Goal: Transaction & Acquisition: Purchase product/service

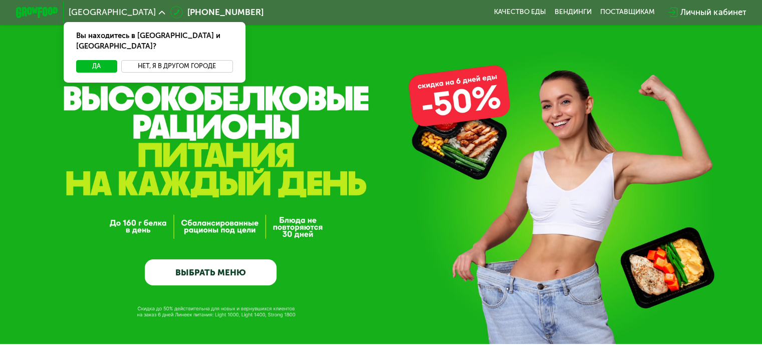
click at [157, 60] on button "Нет, я в другом городе" at bounding box center [177, 66] width 112 height 13
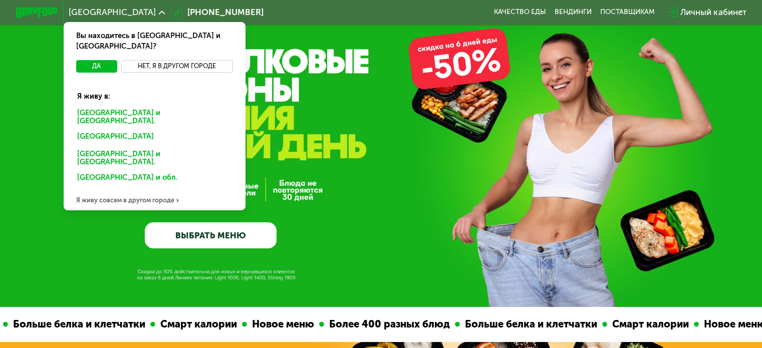
scroll to position [36, 0]
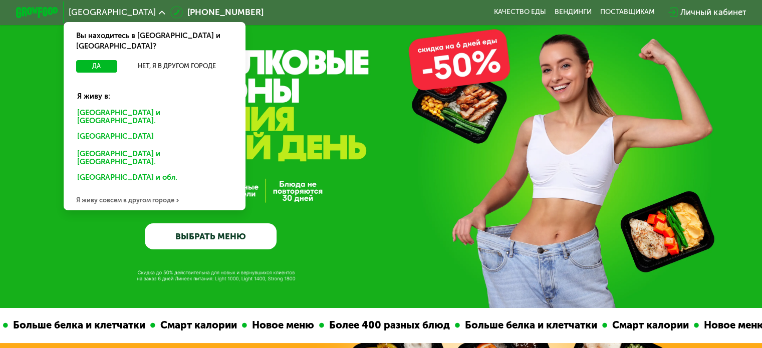
click at [138, 189] on div "Я живу совсем в другом городе" at bounding box center [155, 199] width 182 height 21
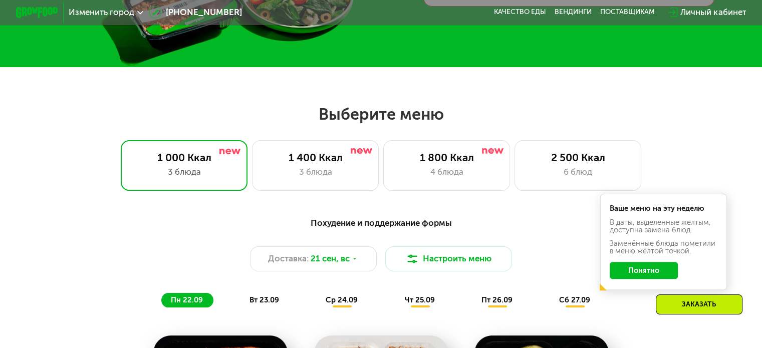
scroll to position [278, 0]
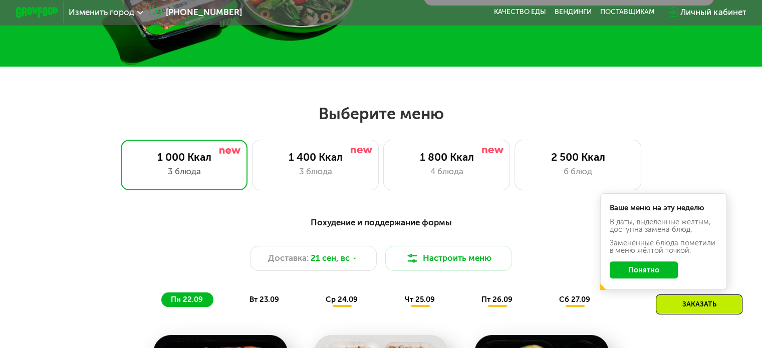
click at [649, 277] on button "Понятно" at bounding box center [644, 270] width 68 height 17
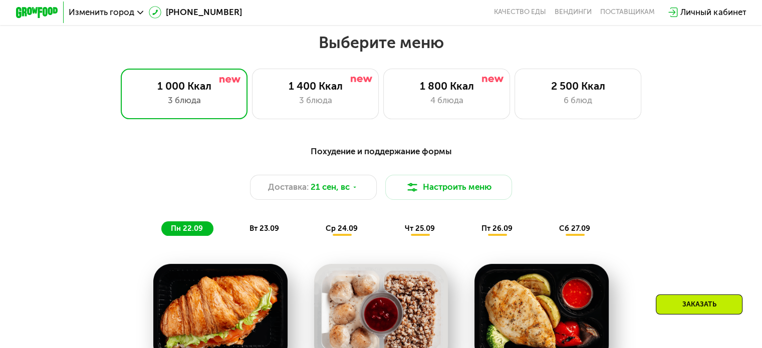
scroll to position [333, 0]
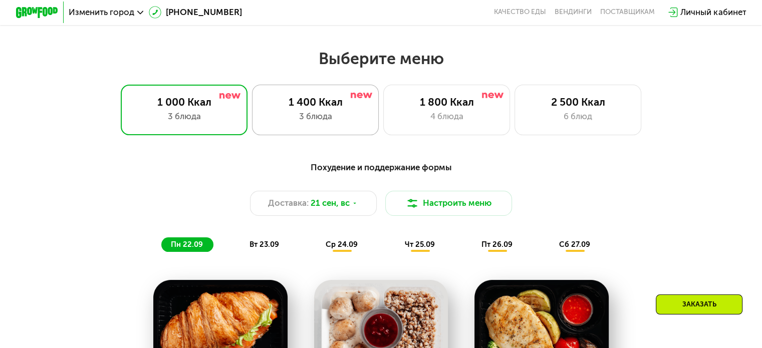
click at [323, 116] on div "3 блюда" at bounding box center [315, 116] width 105 height 13
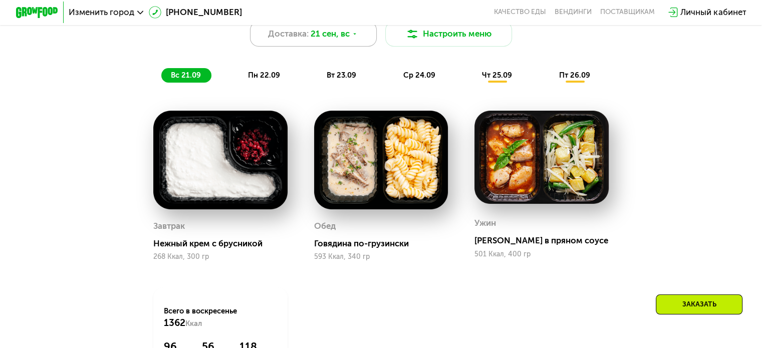
scroll to position [481, 0]
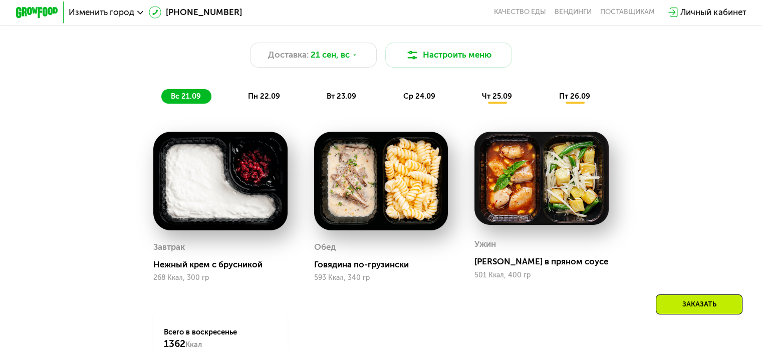
click at [258, 100] on span "пн 22.09" at bounding box center [264, 96] width 32 height 9
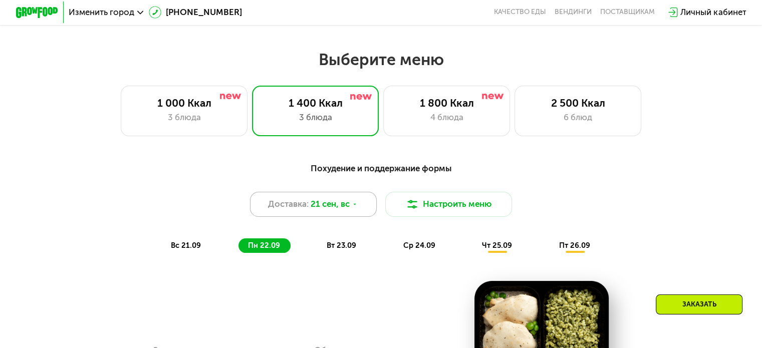
scroll to position [330, 0]
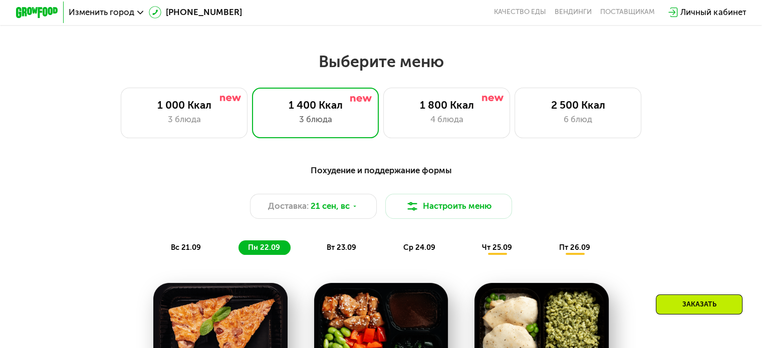
click at [339, 252] on span "вт 23.09" at bounding box center [342, 247] width 30 height 9
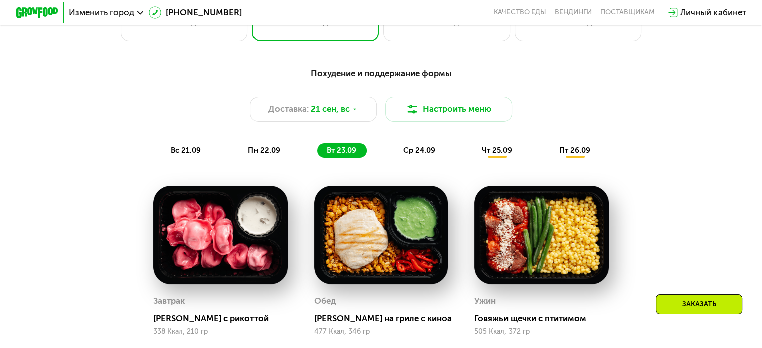
scroll to position [426, 0]
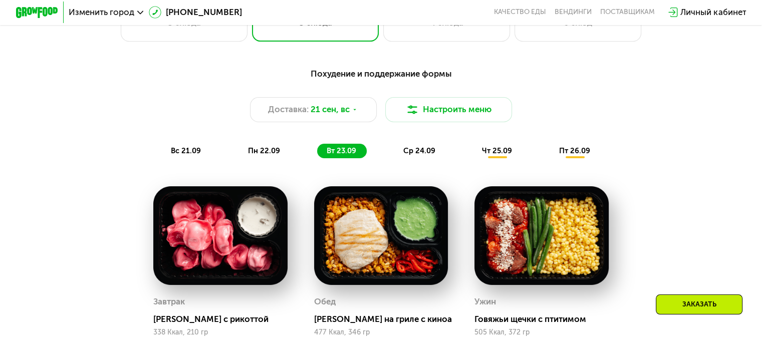
click at [417, 159] on div "ср 24.09" at bounding box center [420, 151] width 52 height 15
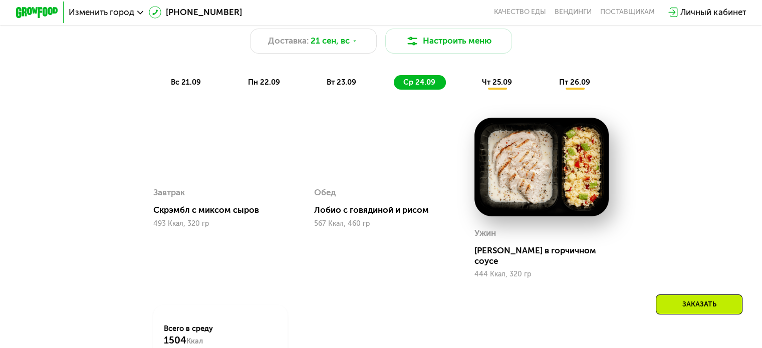
scroll to position [481, 0]
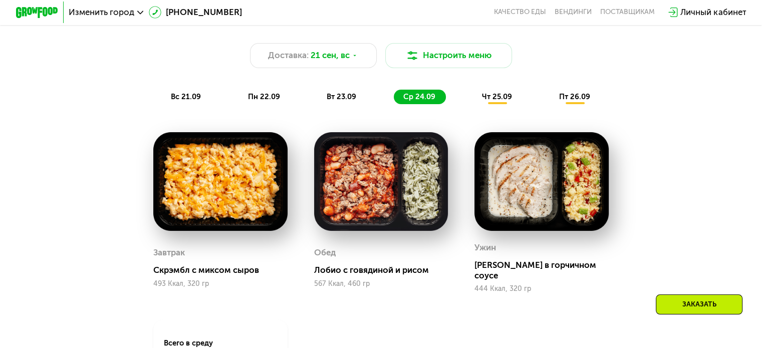
click at [497, 96] on div "чт 25.09" at bounding box center [498, 97] width 50 height 15
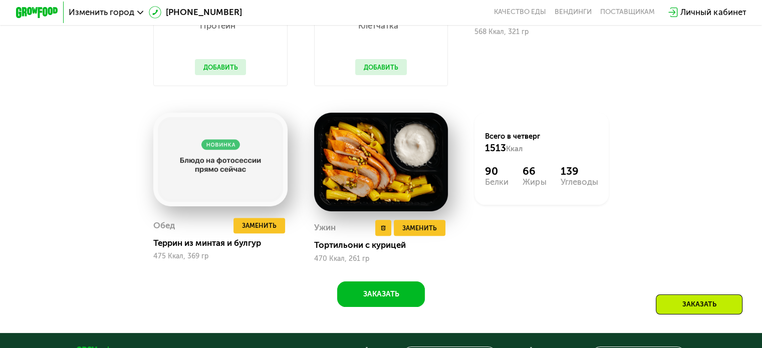
scroll to position [686, 0]
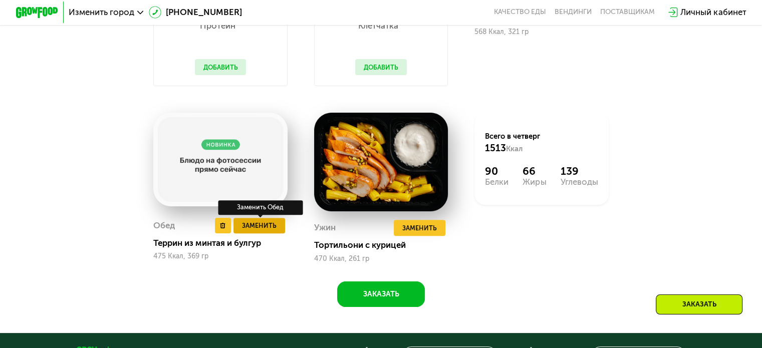
click at [271, 231] on span "Заменить" at bounding box center [259, 225] width 35 height 11
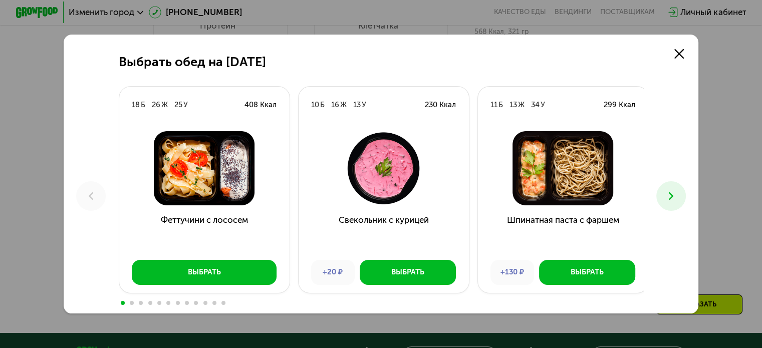
click at [271, 233] on h3 "Феттучини с лососем" at bounding box center [204, 233] width 170 height 38
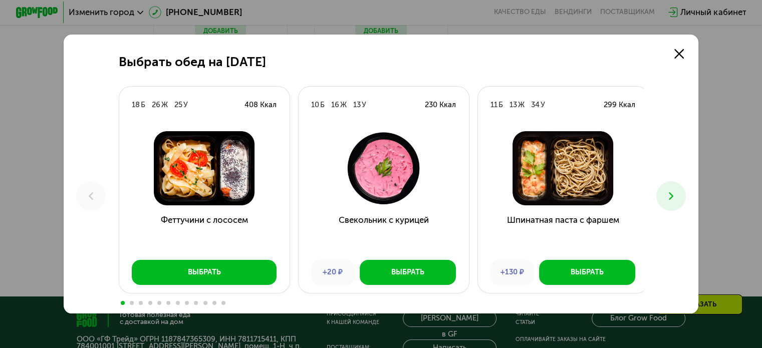
scroll to position [721, 0]
click at [681, 194] on button at bounding box center [671, 196] width 30 height 30
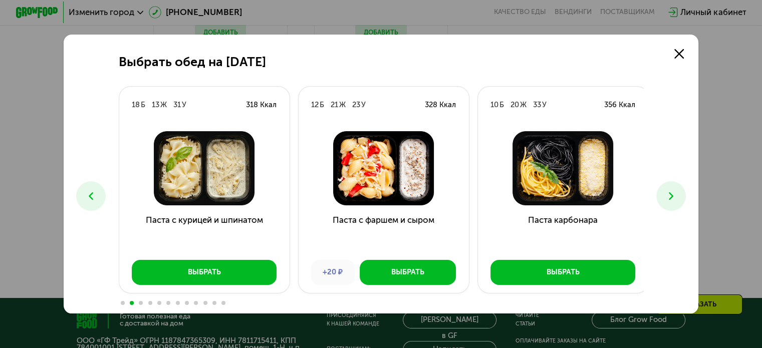
click at [681, 194] on button at bounding box center [671, 196] width 30 height 30
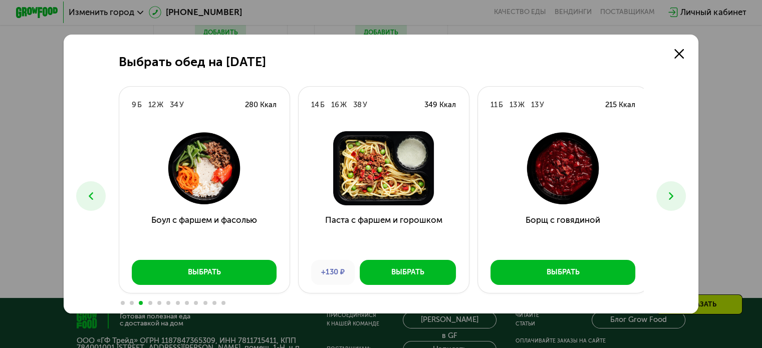
click at [681, 194] on button at bounding box center [671, 196] width 30 height 30
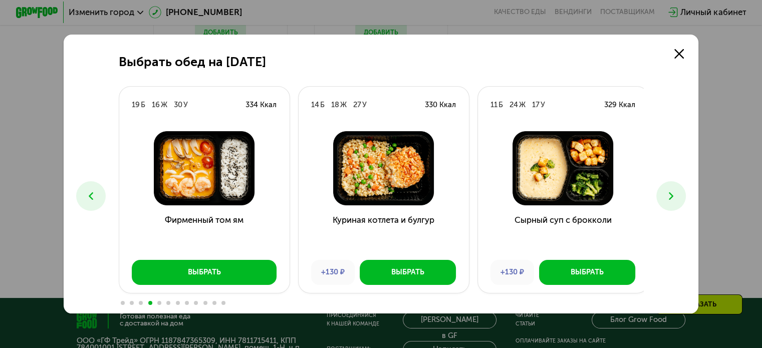
click at [675, 192] on icon at bounding box center [671, 196] width 13 height 13
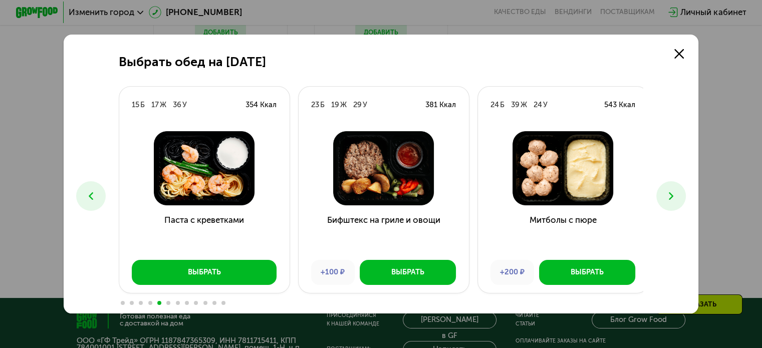
click at [675, 192] on icon at bounding box center [671, 196] width 13 height 13
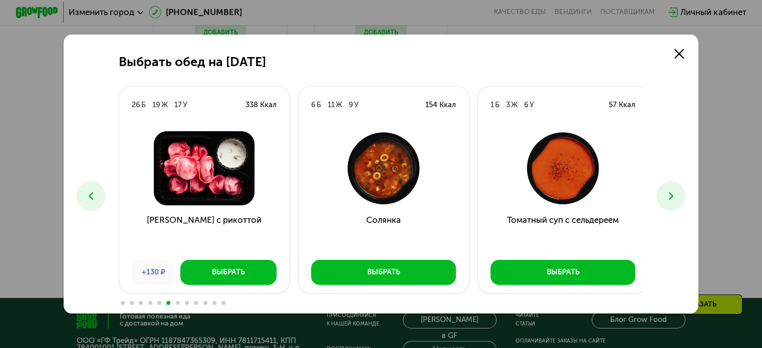
click at [675, 192] on icon at bounding box center [671, 196] width 13 height 13
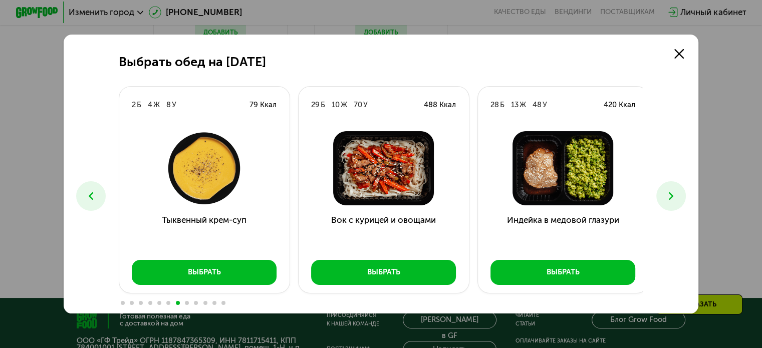
click at [675, 192] on icon at bounding box center [671, 196] width 13 height 13
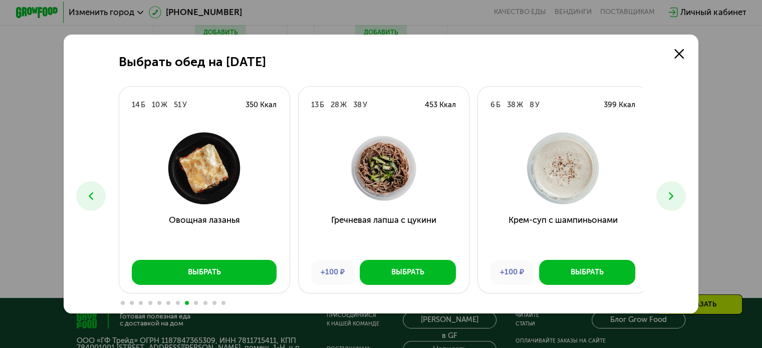
click at [673, 194] on icon at bounding box center [671, 196] width 13 height 13
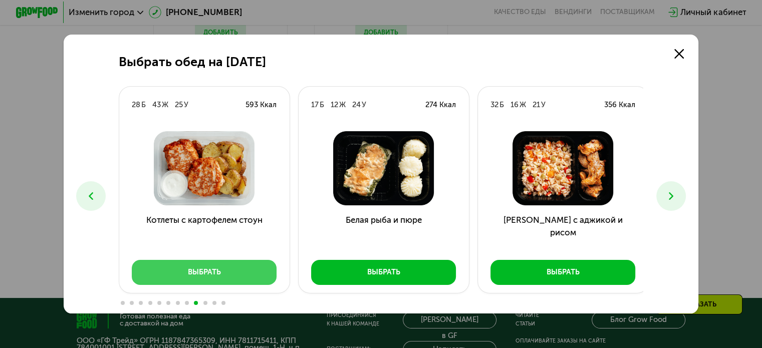
click at [240, 279] on button "Выбрать" at bounding box center [204, 273] width 145 height 26
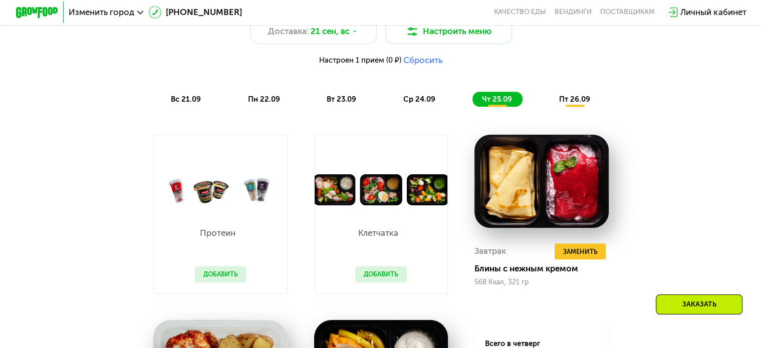
scroll to position [494, 0]
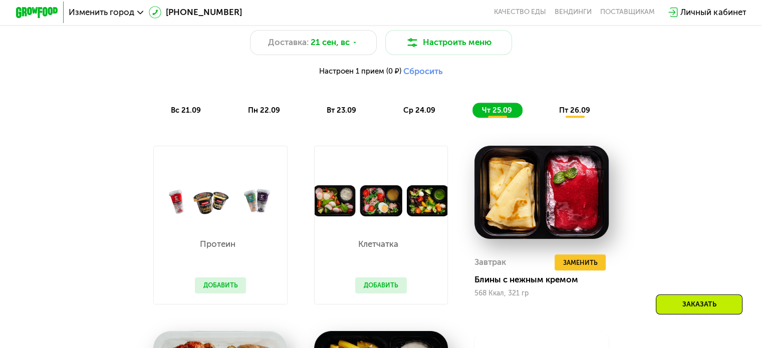
click at [577, 111] on span "пт 26.09" at bounding box center [574, 110] width 31 height 9
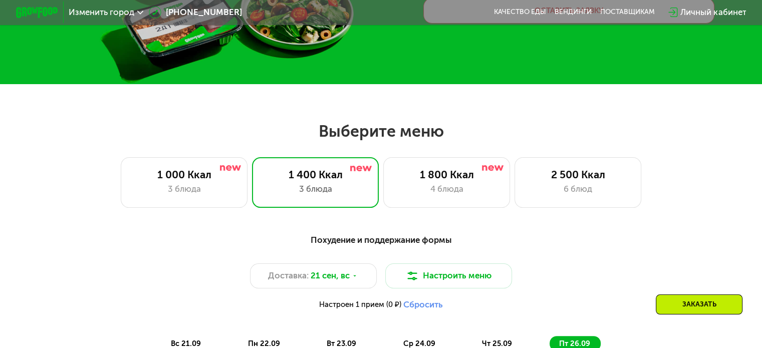
scroll to position [255, 0]
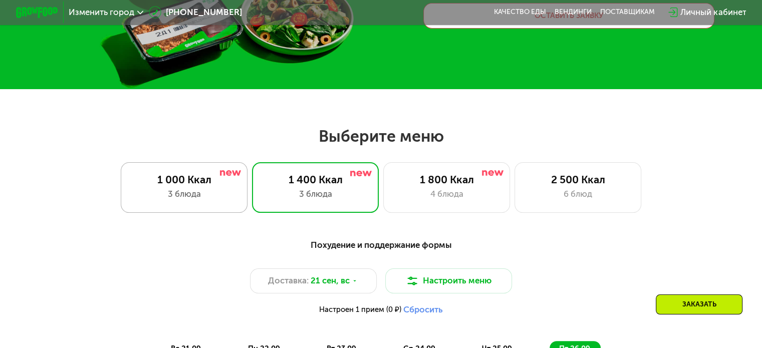
click at [172, 205] on div "1 000 Ккал 3 блюда" at bounding box center [184, 187] width 127 height 51
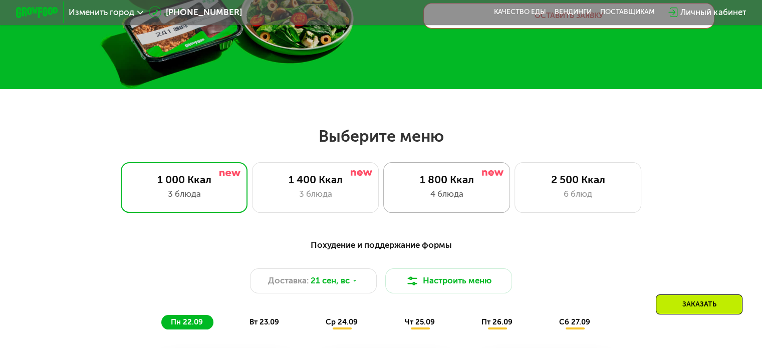
click at [423, 177] on div "1 800 Ккал" at bounding box center [446, 179] width 105 height 13
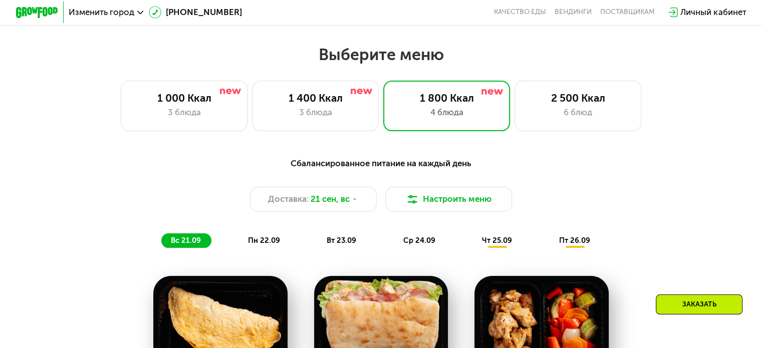
scroll to position [336, 0]
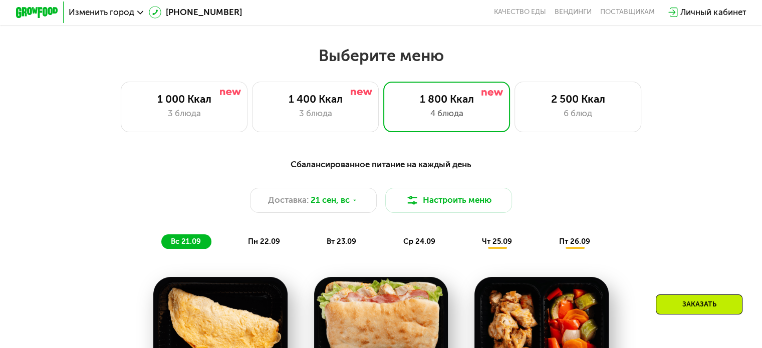
click at [253, 246] on span "пн 22.09" at bounding box center [264, 241] width 32 height 9
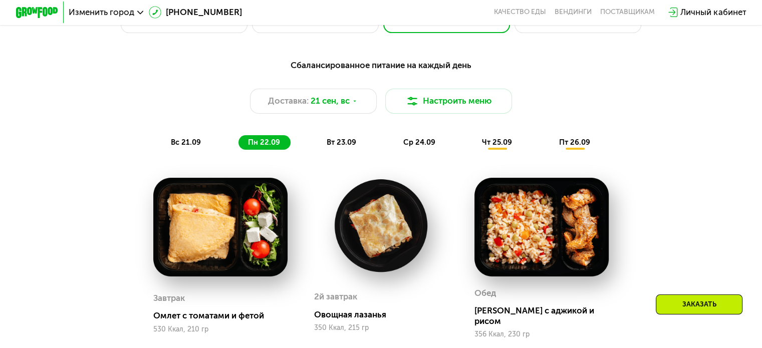
scroll to position [433, 0]
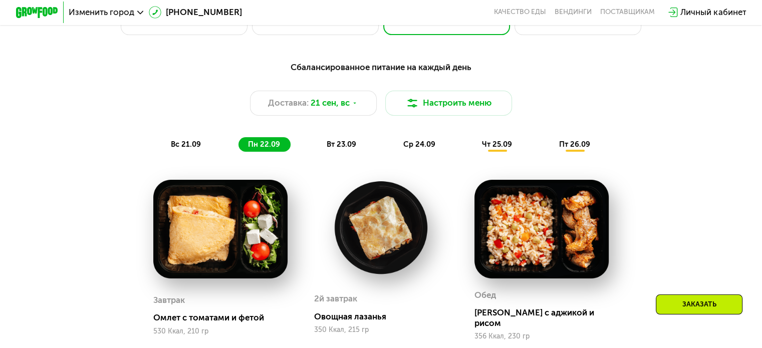
click at [342, 143] on div "вт 23.09" at bounding box center [342, 144] width 50 height 15
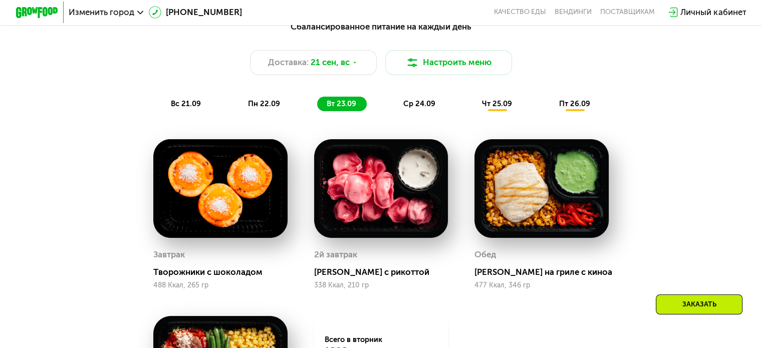
scroll to position [471, 0]
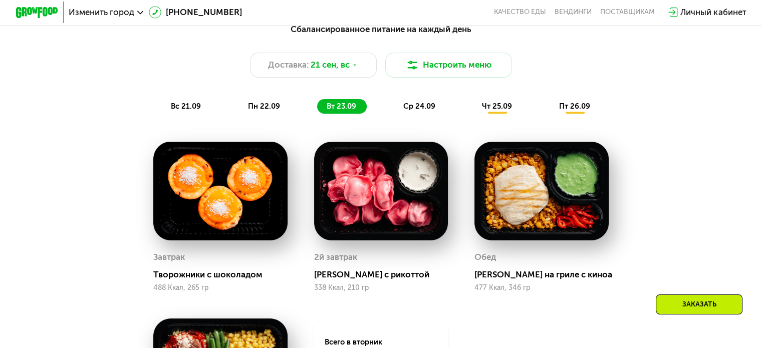
click at [424, 108] on span "ср 24.09" at bounding box center [419, 106] width 32 height 9
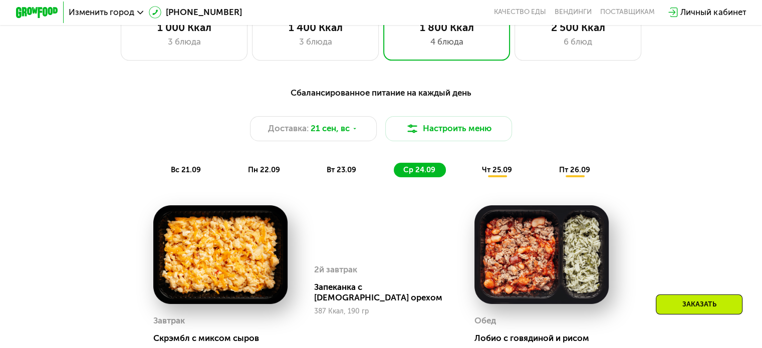
scroll to position [391, 0]
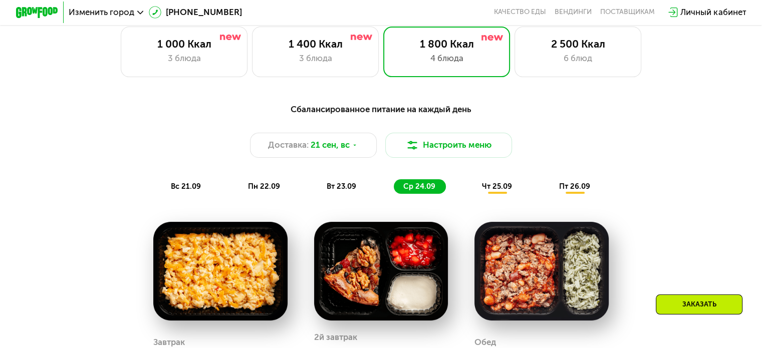
click at [498, 191] on span "чт 25.09" at bounding box center [497, 186] width 30 height 9
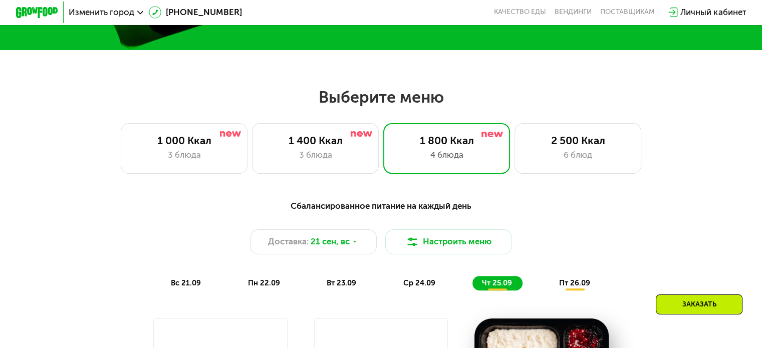
scroll to position [291, 0]
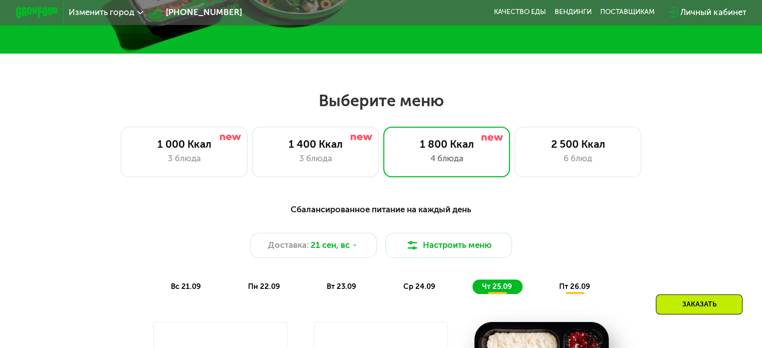
click at [569, 291] on span "пт 26.09" at bounding box center [574, 286] width 31 height 9
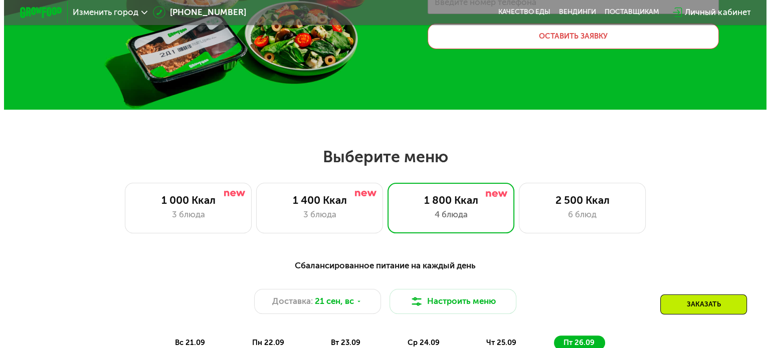
scroll to position [218, 0]
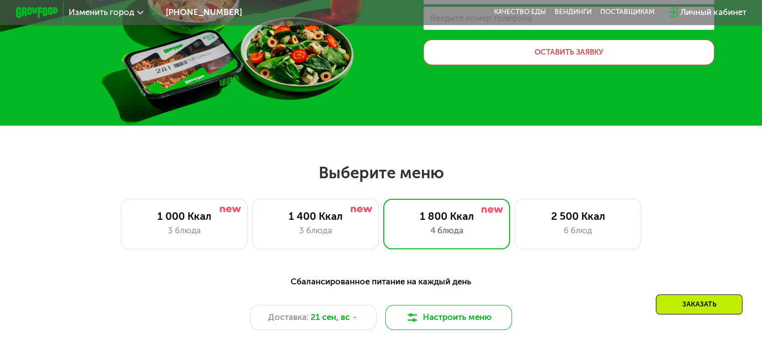
click at [414, 318] on img at bounding box center [412, 317] width 13 height 13
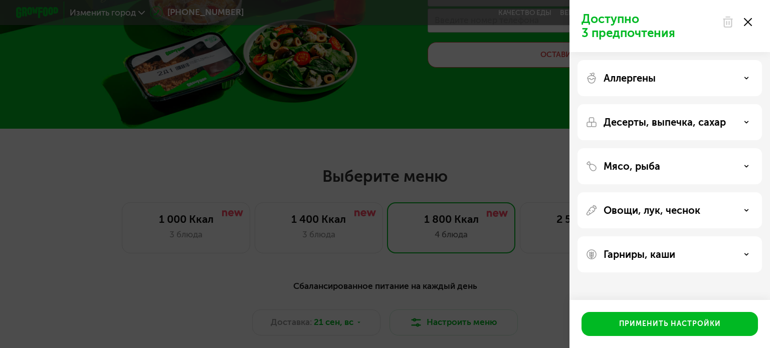
click at [726, 83] on div "Аллергены" at bounding box center [669, 78] width 168 height 12
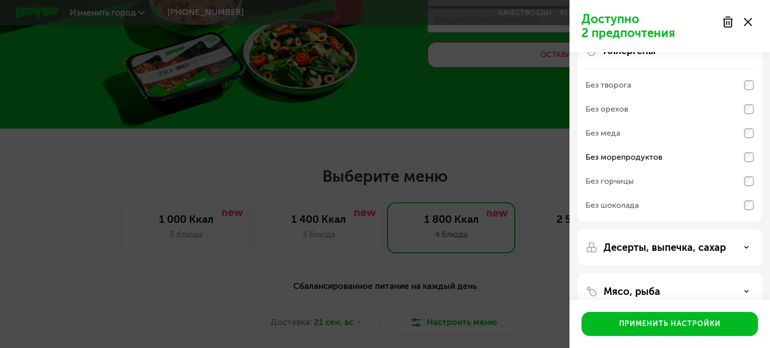
scroll to position [135, 0]
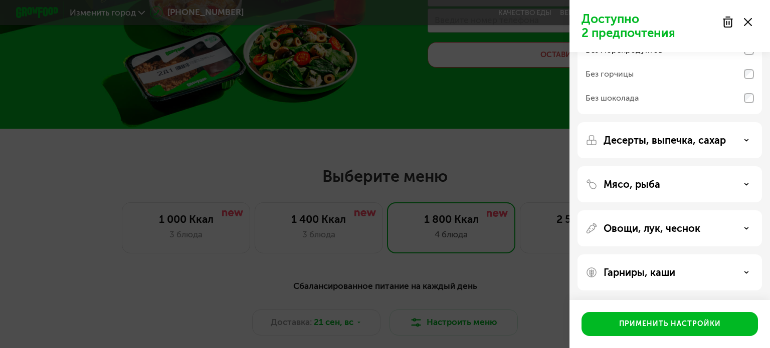
click at [695, 143] on p "Десерты, выпечка, сахар" at bounding box center [664, 140] width 122 height 12
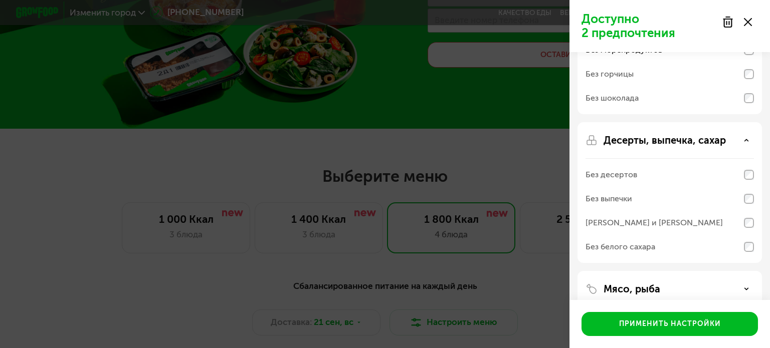
click at [695, 143] on p "Десерты, выпечка, сахар" at bounding box center [664, 140] width 122 height 12
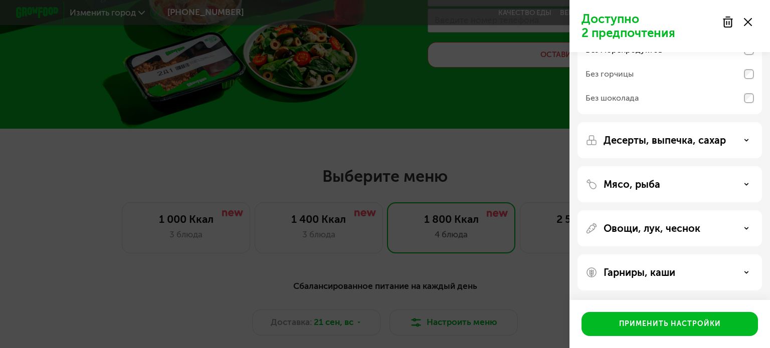
click at [677, 191] on div "Мясо, рыба" at bounding box center [669, 184] width 184 height 36
click at [726, 181] on div "Мясо, рыба" at bounding box center [669, 184] width 168 height 12
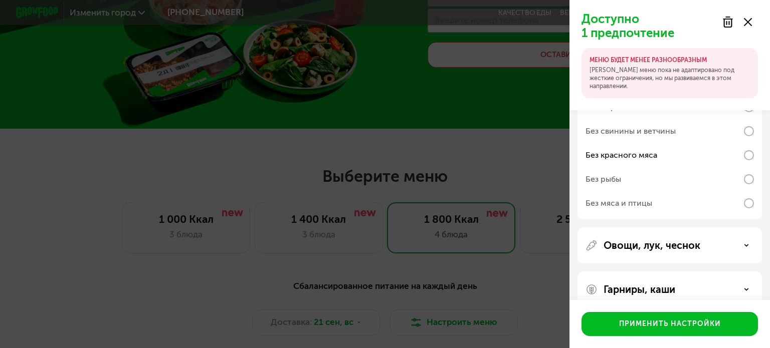
scroll to position [314, 0]
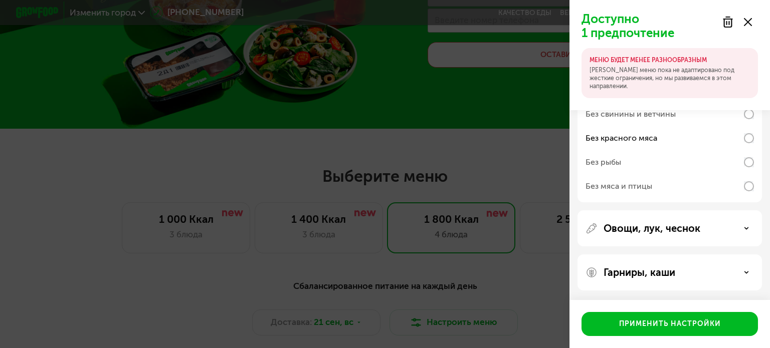
click at [678, 268] on div "Гарниры, каши" at bounding box center [669, 273] width 168 height 12
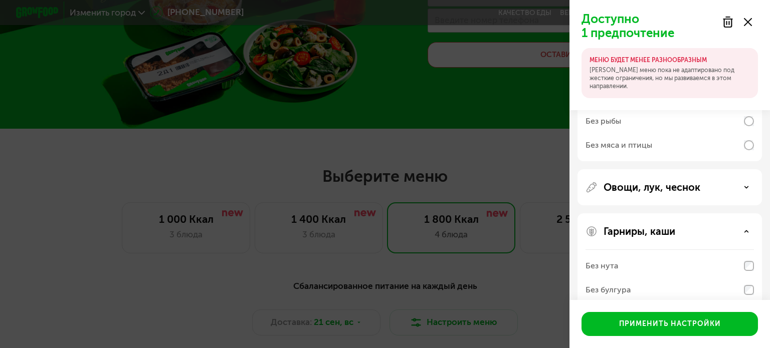
scroll to position [347, 0]
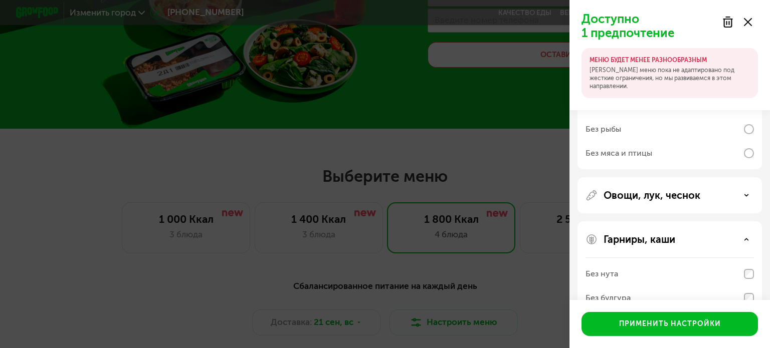
click at [689, 189] on p "Овощи, лук, чеснок" at bounding box center [651, 195] width 97 height 12
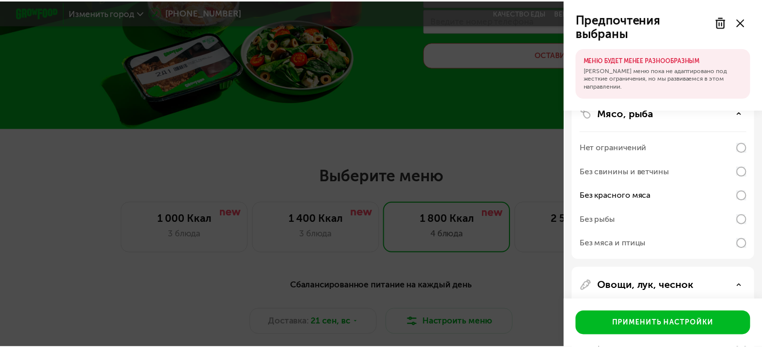
scroll to position [256, 0]
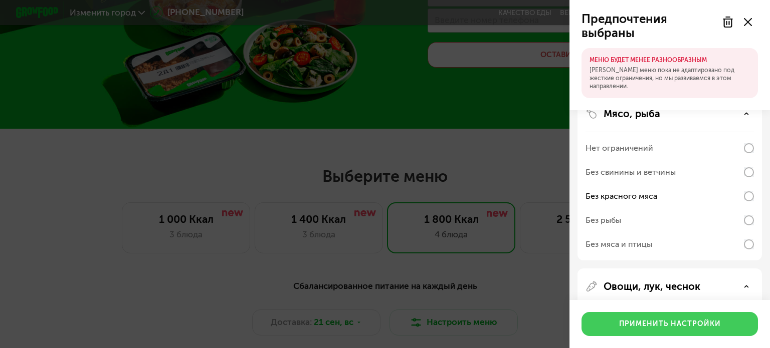
click at [657, 321] on div "Применить настройки" at bounding box center [670, 324] width 102 height 10
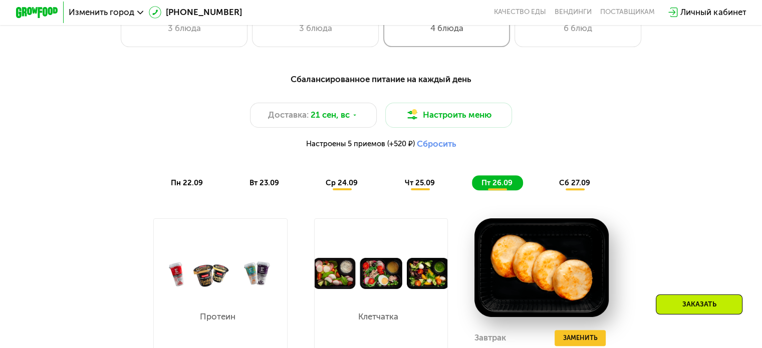
scroll to position [418, 0]
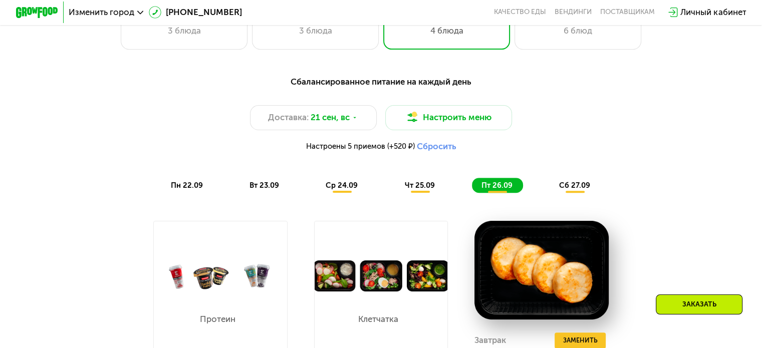
click at [583, 186] on span "сб 27.09" at bounding box center [574, 185] width 31 height 9
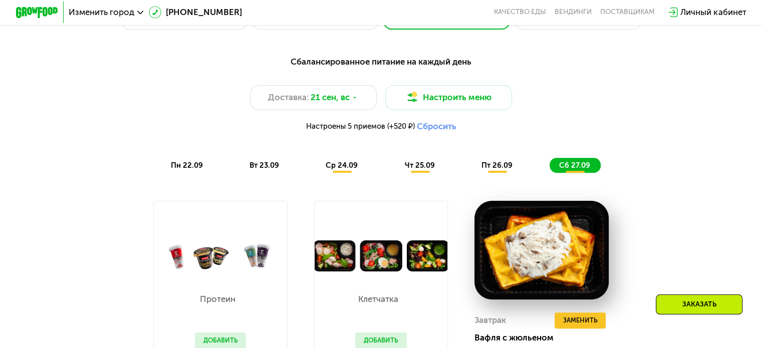
scroll to position [424, 0]
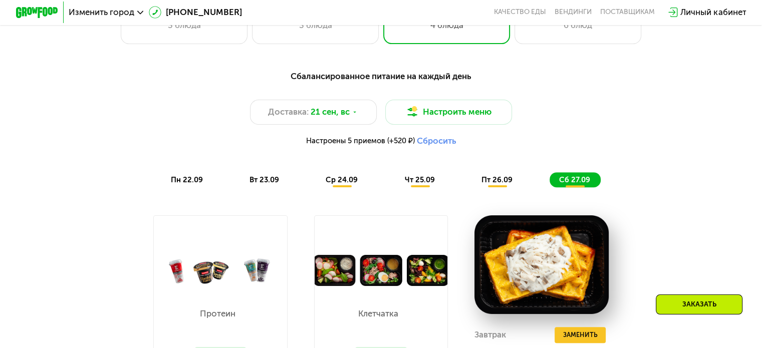
click at [420, 184] on span "чт 25.09" at bounding box center [419, 179] width 30 height 9
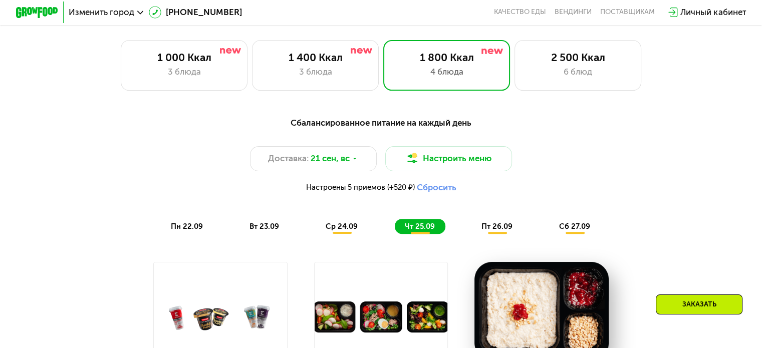
scroll to position [377, 0]
click at [342, 228] on span "ср 24.09" at bounding box center [342, 226] width 32 height 9
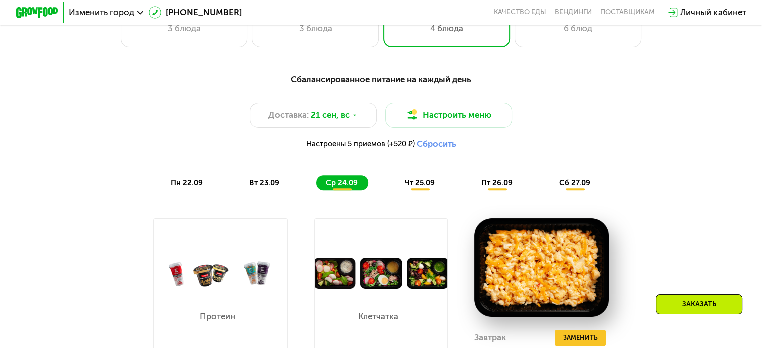
scroll to position [414, 0]
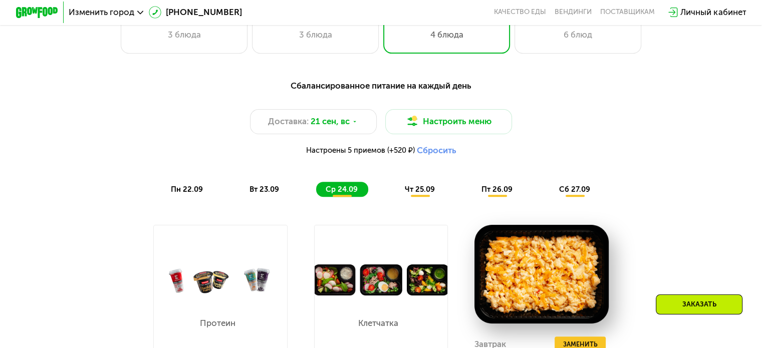
click at [259, 192] on span "вт 23.09" at bounding box center [265, 189] width 30 height 9
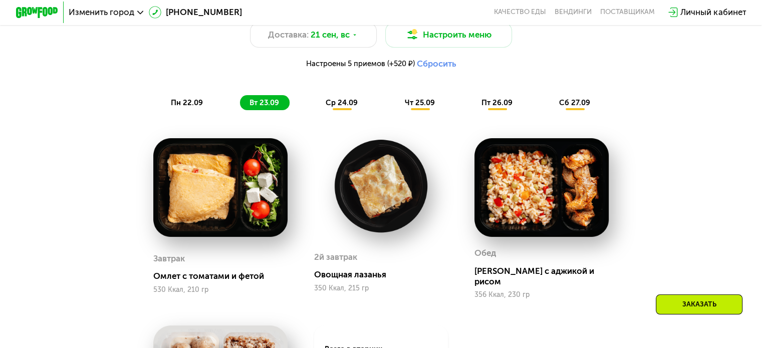
scroll to position [499, 0]
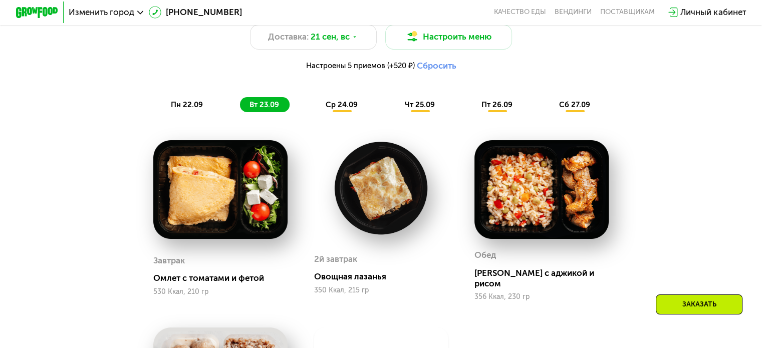
click at [195, 126] on div "Сбалансированное питание на каждый день Доставка: [DATE] Настроить меню Настрое…" at bounding box center [381, 255] width 652 height 534
click at [186, 112] on div "пн 22.09" at bounding box center [187, 104] width 52 height 15
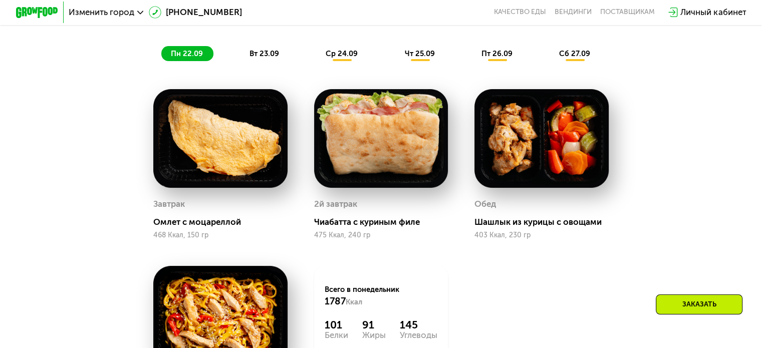
scroll to position [541, 0]
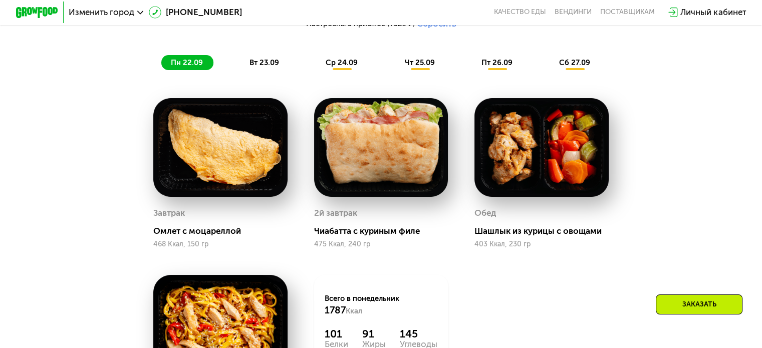
click at [689, 310] on div "Заказать" at bounding box center [699, 305] width 87 height 20
click at [685, 297] on div "Заказать" at bounding box center [699, 305] width 87 height 20
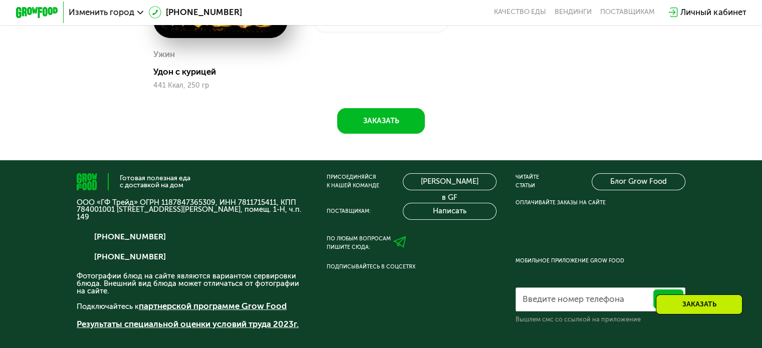
scroll to position [877, 0]
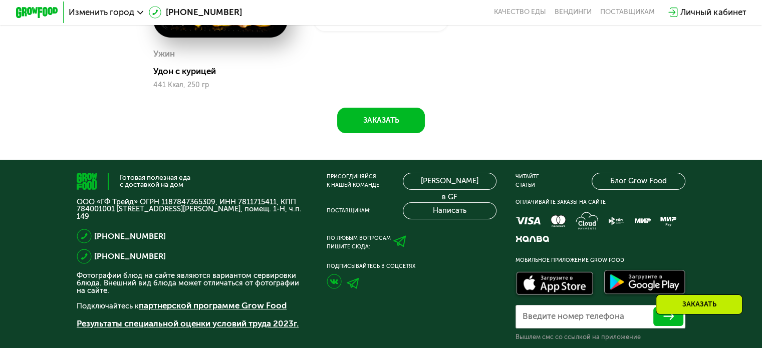
click at [701, 304] on div "Заказать" at bounding box center [699, 305] width 87 height 20
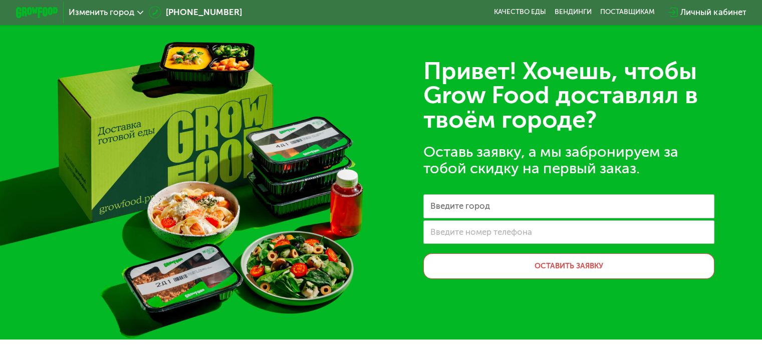
scroll to position [0, 0]
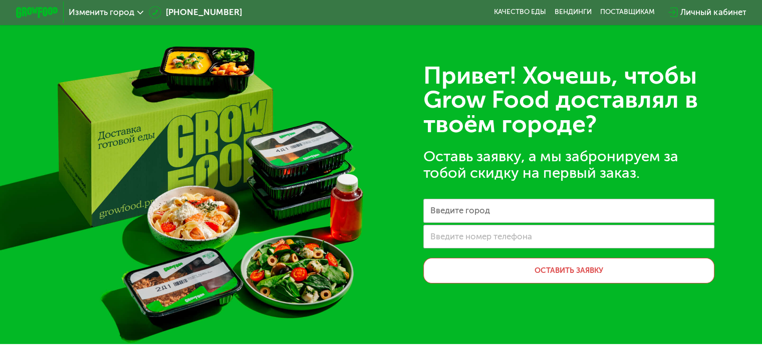
click at [137, 14] on icon at bounding box center [140, 13] width 7 height 7
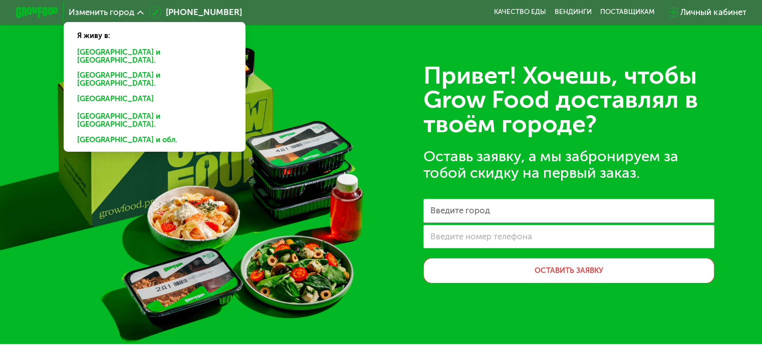
click at [89, 92] on div "[GEOGRAPHIC_DATA]" at bounding box center [154, 100] width 169 height 17
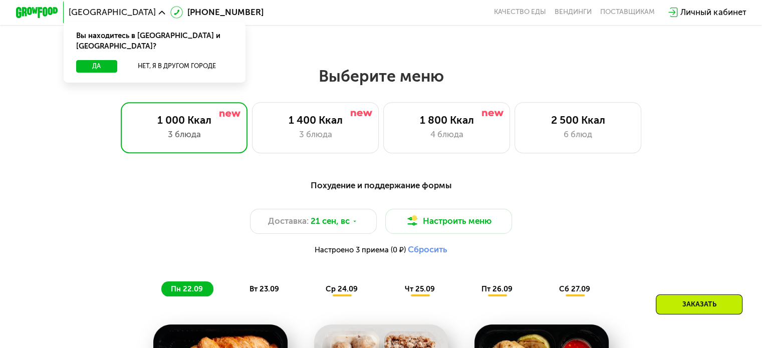
scroll to position [651, 0]
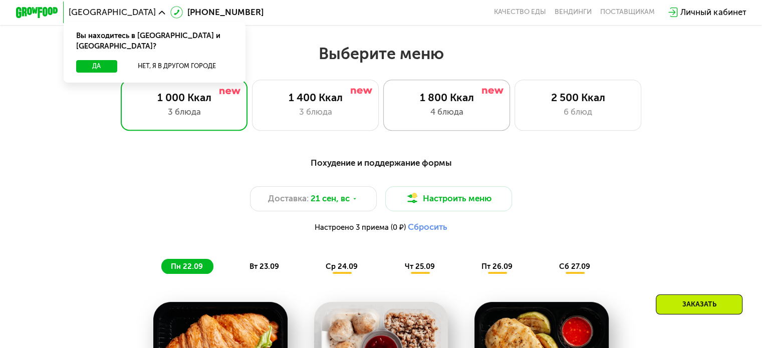
click at [421, 114] on div "4 блюда" at bounding box center [446, 112] width 105 height 13
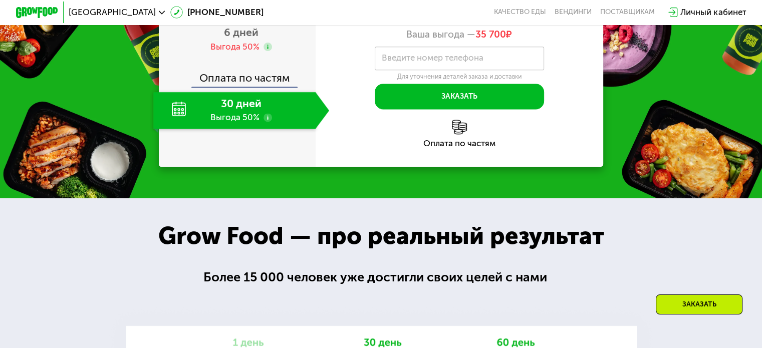
scroll to position [1342, 0]
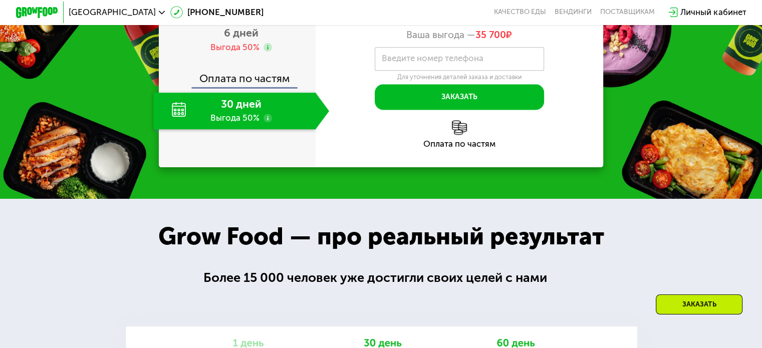
click at [241, 8] on span "2 дня" at bounding box center [241, 1] width 27 height 13
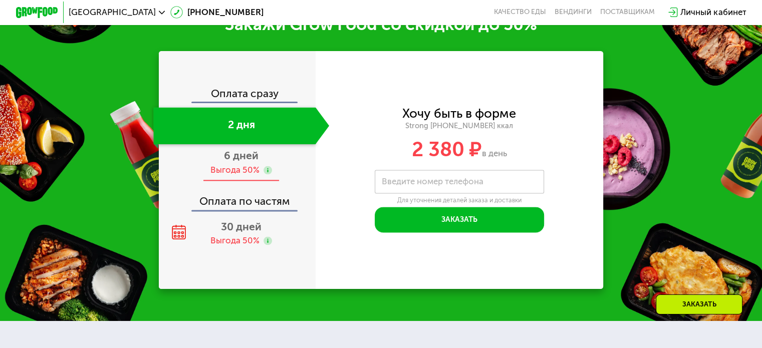
click at [246, 162] on span "6 дней" at bounding box center [241, 155] width 35 height 13
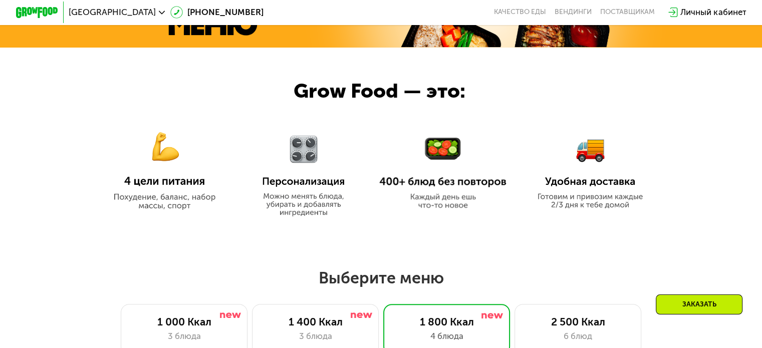
scroll to position [423, 0]
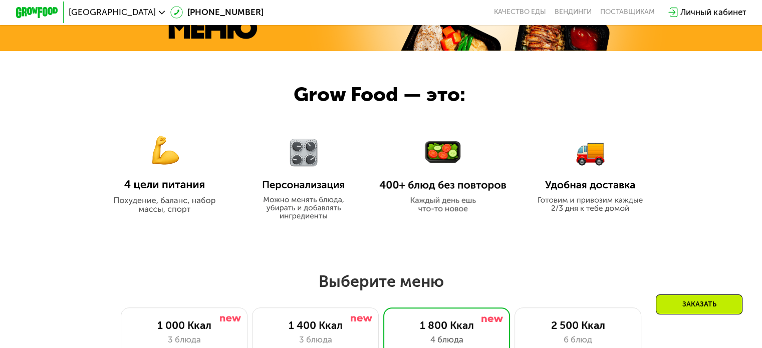
click at [88, 10] on span "[GEOGRAPHIC_DATA]" at bounding box center [112, 12] width 87 height 9
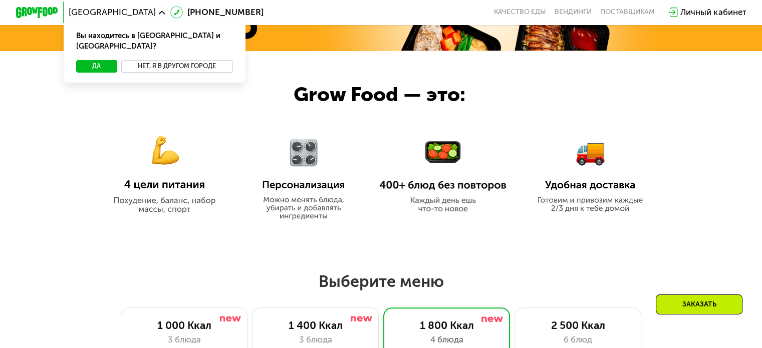
click at [156, 60] on button "Нет, я в другом городе" at bounding box center [177, 66] width 112 height 13
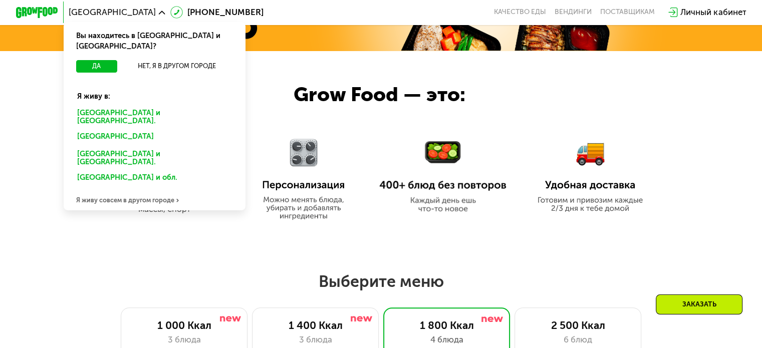
click at [98, 106] on div "[GEOGRAPHIC_DATA] и [GEOGRAPHIC_DATA]." at bounding box center [154, 117] width 169 height 22
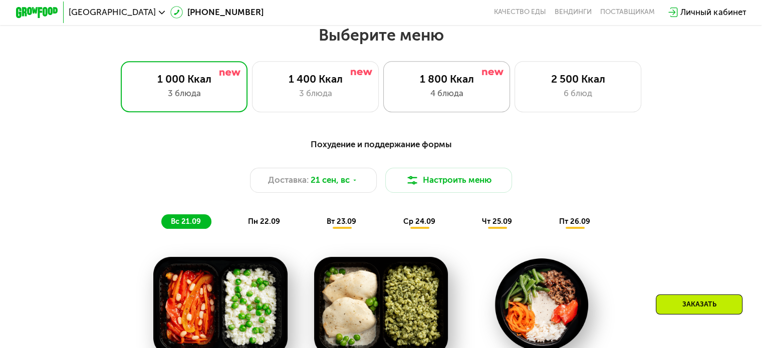
click at [455, 100] on div "4 блюда" at bounding box center [446, 93] width 105 height 13
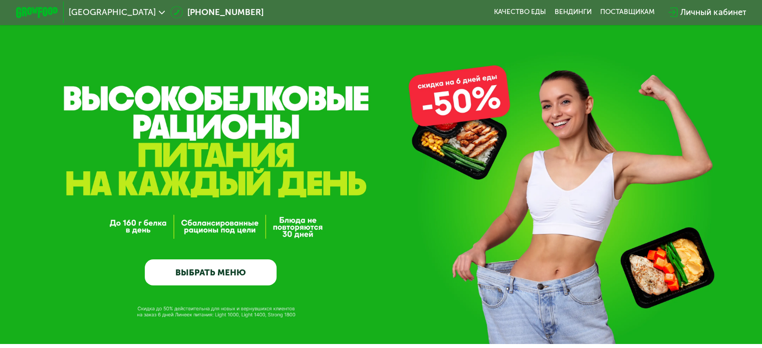
click at [114, 15] on span "Санкт-Петербург" at bounding box center [112, 12] width 87 height 9
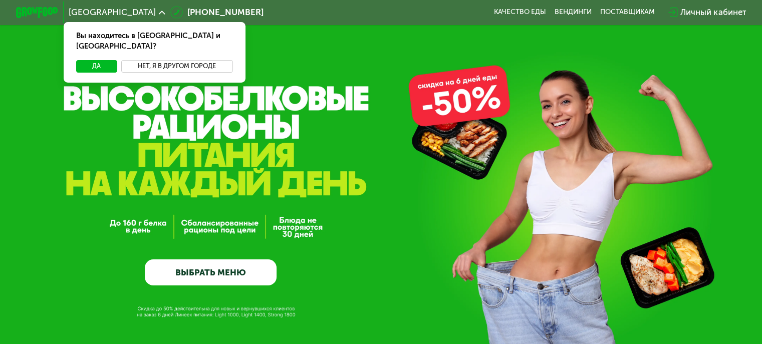
click at [158, 61] on button "Нет, я в другом городе" at bounding box center [177, 66] width 112 height 13
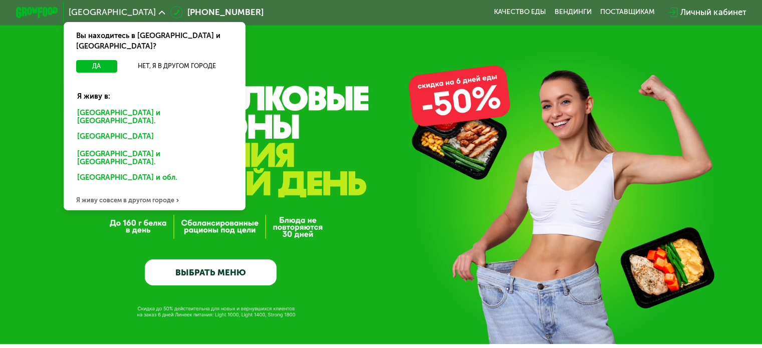
click at [104, 147] on div "[GEOGRAPHIC_DATA] и [GEOGRAPHIC_DATA]." at bounding box center [154, 158] width 169 height 22
